Goal: Find specific page/section: Locate a particular part of the current website

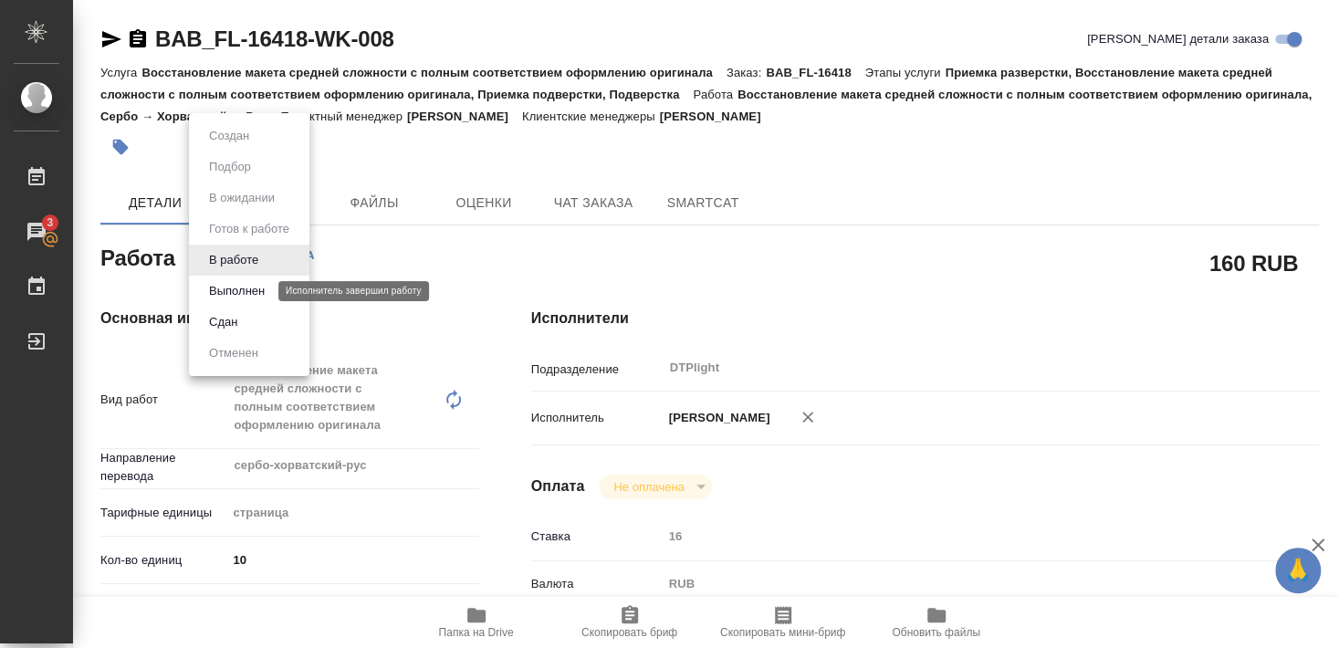
click at [239, 291] on button "Выполнен" at bounding box center [237, 291] width 67 height 20
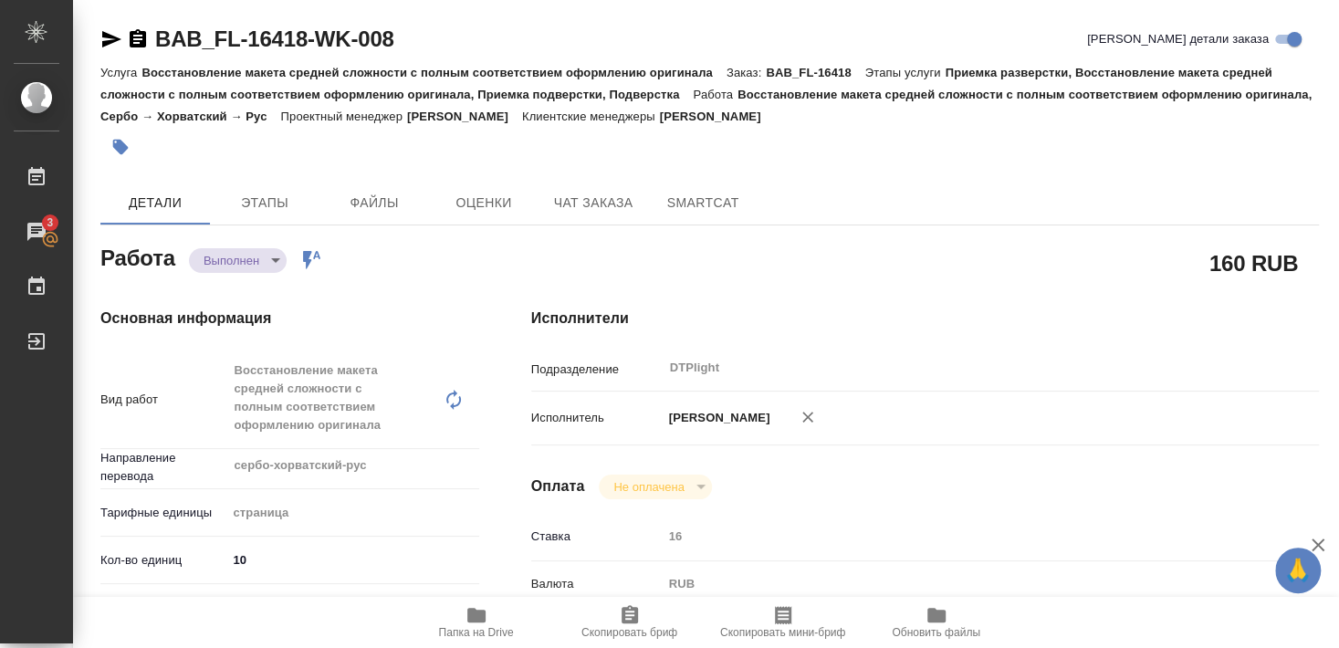
type textarea "x"
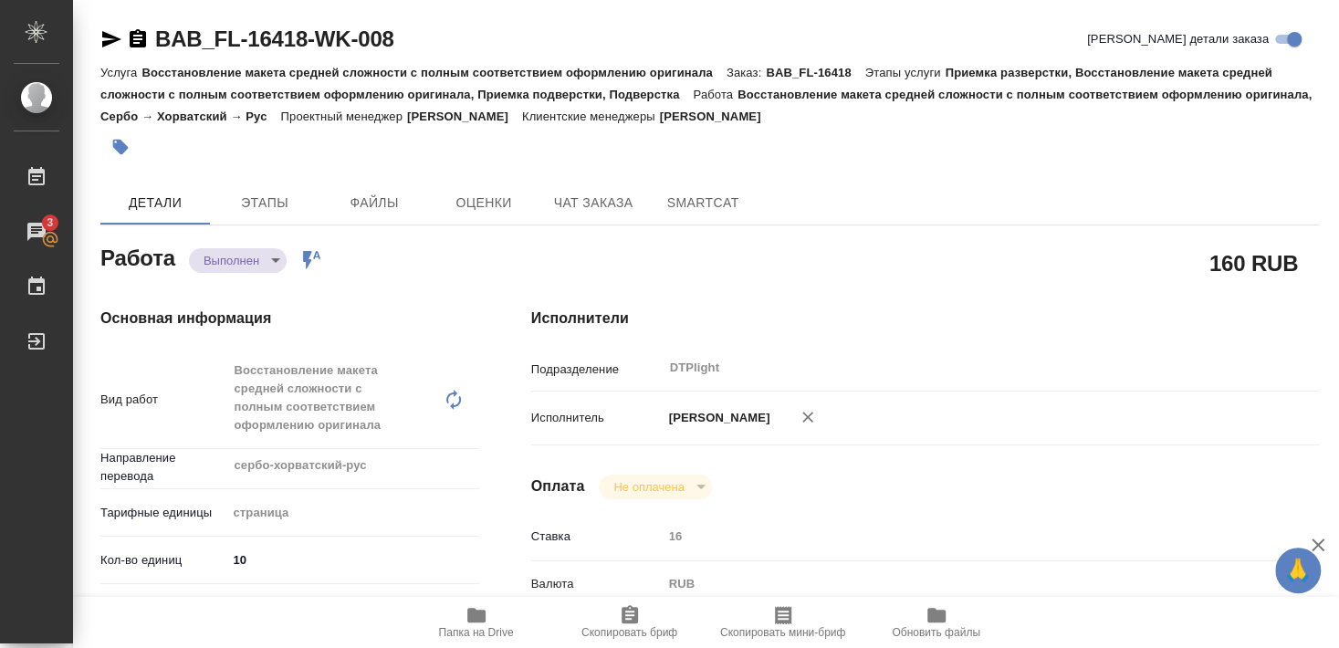
type textarea "x"
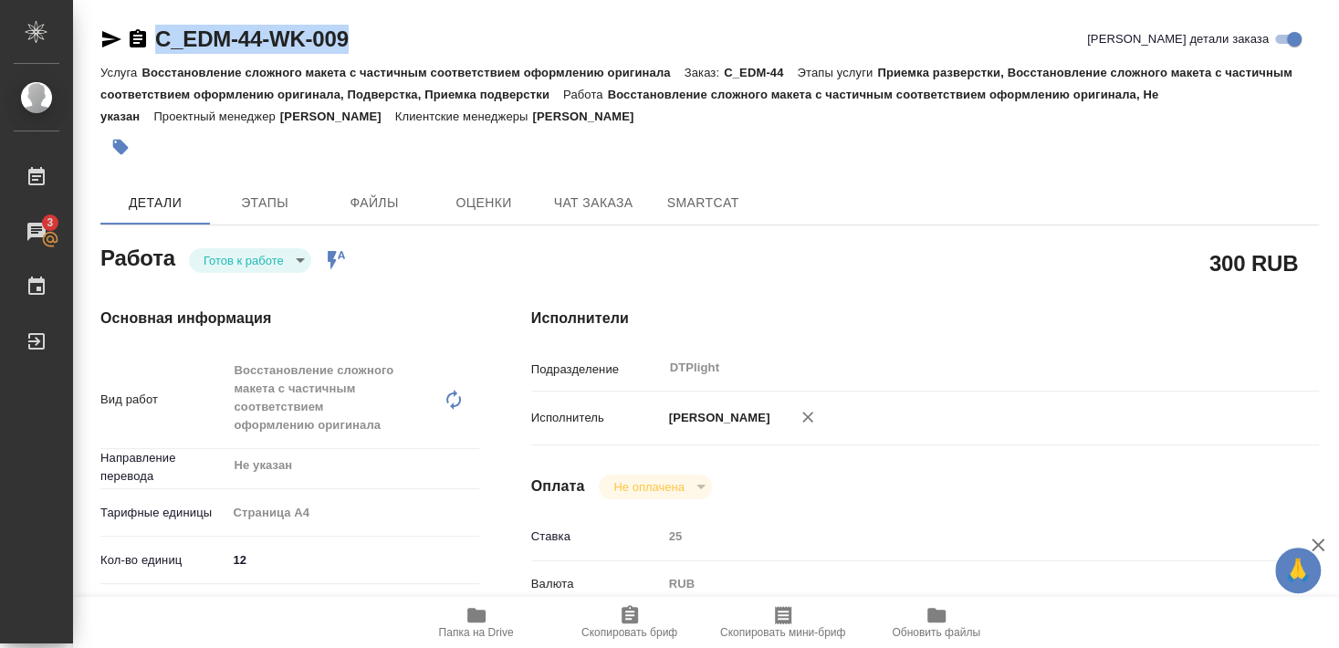
drag, startPoint x: 153, startPoint y: 56, endPoint x: 362, endPoint y: 55, distance: 208.2
click at [362, 55] on div "C_EDM-44-WK-009 Кратко детали заказа" at bounding box center [709, 43] width 1219 height 37
copy link "C_EDM-44-WK-009"
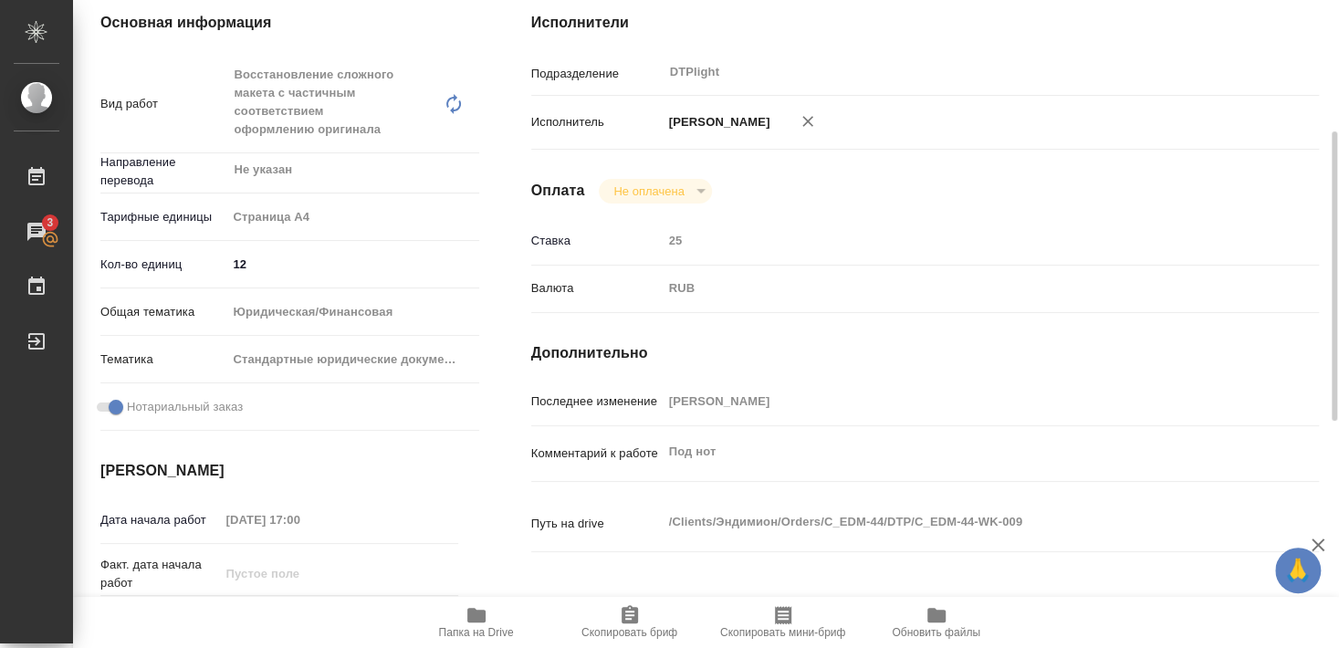
scroll to position [197, 0]
